Goal: Find specific page/section: Find specific page/section

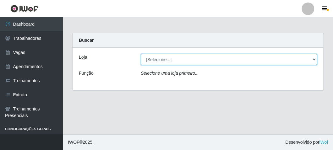
drag, startPoint x: 158, startPoint y: 60, endPoint x: 157, endPoint y: 64, distance: 3.6
click at [158, 60] on select "[Selecione...] FrigoMaster" at bounding box center [229, 59] width 176 height 11
select select "392"
click at [141, 54] on select "[Selecione...] FrigoMaster" at bounding box center [229, 59] width 176 height 11
click at [161, 57] on select "[Selecione...] FrigoMaster" at bounding box center [229, 59] width 176 height 11
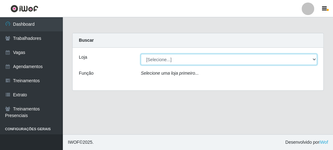
drag, startPoint x: 167, startPoint y: 60, endPoint x: 163, endPoint y: 63, distance: 5.0
click at [167, 60] on select "[Selecione...] FrigoMaster" at bounding box center [229, 59] width 176 height 11
select select "392"
click at [141, 54] on select "[Selecione...] FrigoMaster" at bounding box center [229, 59] width 176 height 11
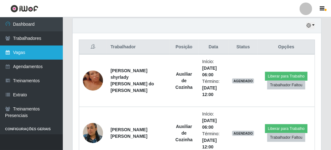
scroll to position [188, 0]
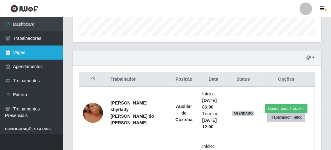
click at [30, 51] on link "Vagas" at bounding box center [31, 53] width 63 height 14
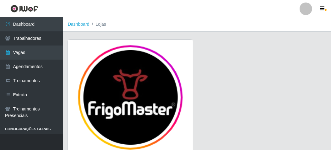
scroll to position [52, 0]
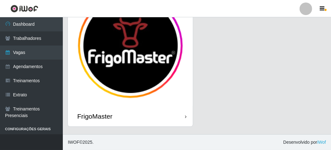
click at [110, 118] on div "FrigoMaster" at bounding box center [94, 116] width 35 height 8
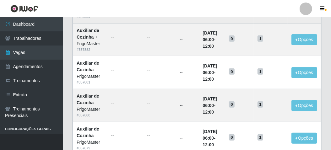
scroll to position [188, 0]
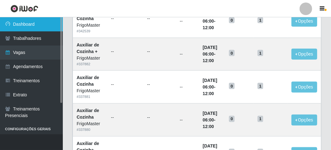
click at [45, 23] on link "Dashboard" at bounding box center [31, 24] width 63 height 14
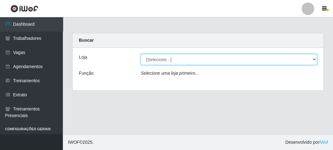
click at [176, 55] on select "[Selecione...] FrigoMaster" at bounding box center [229, 59] width 176 height 11
select select "392"
click at [141, 54] on select "[Selecione...] FrigoMaster" at bounding box center [229, 59] width 176 height 11
